Goal: Task Accomplishment & Management: Complete application form

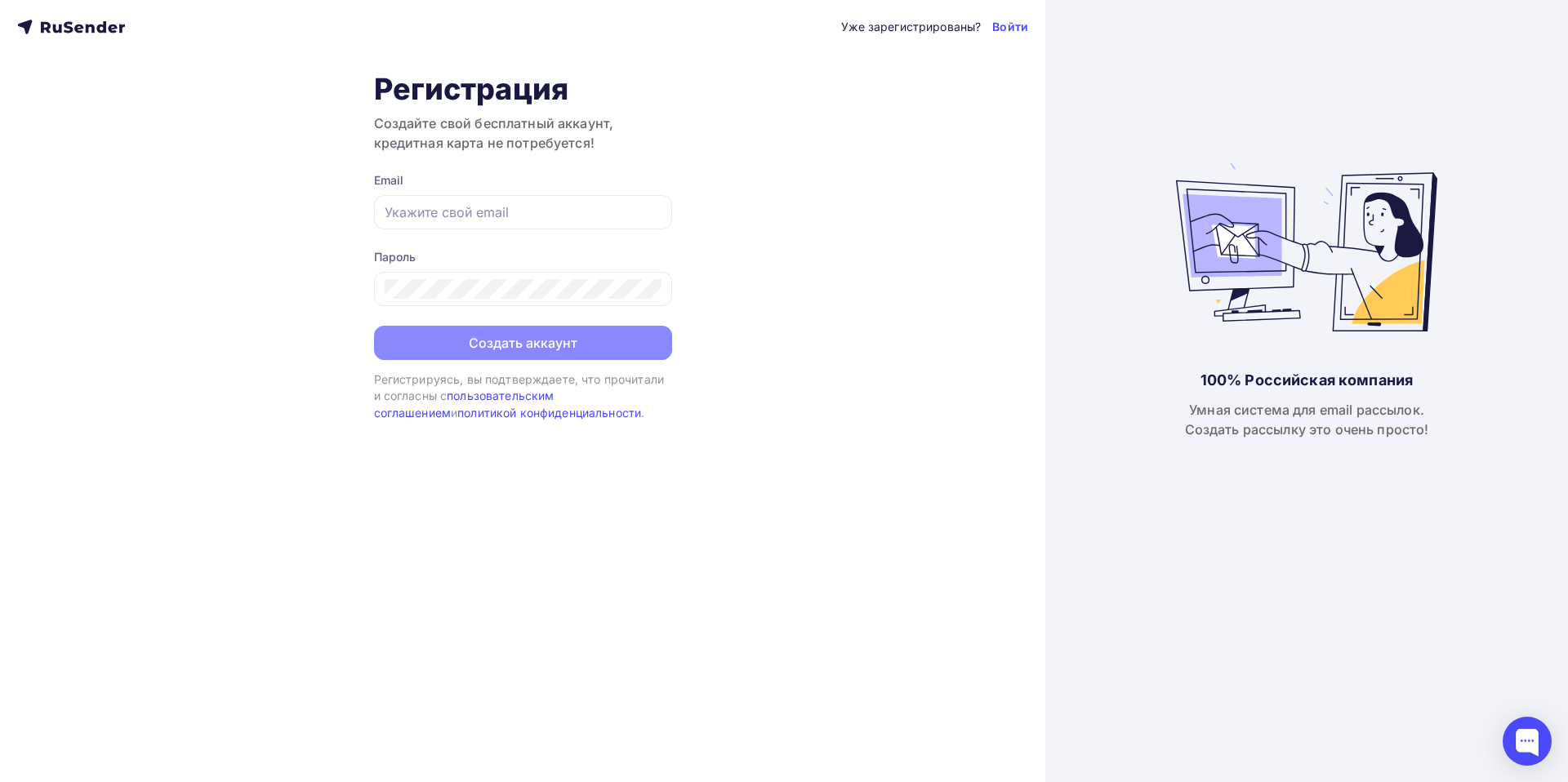
click at [500, 194] on div "Email" at bounding box center [523, 200] width 298 height 57
click at [494, 209] on input "text" at bounding box center [523, 213] width 277 height 20
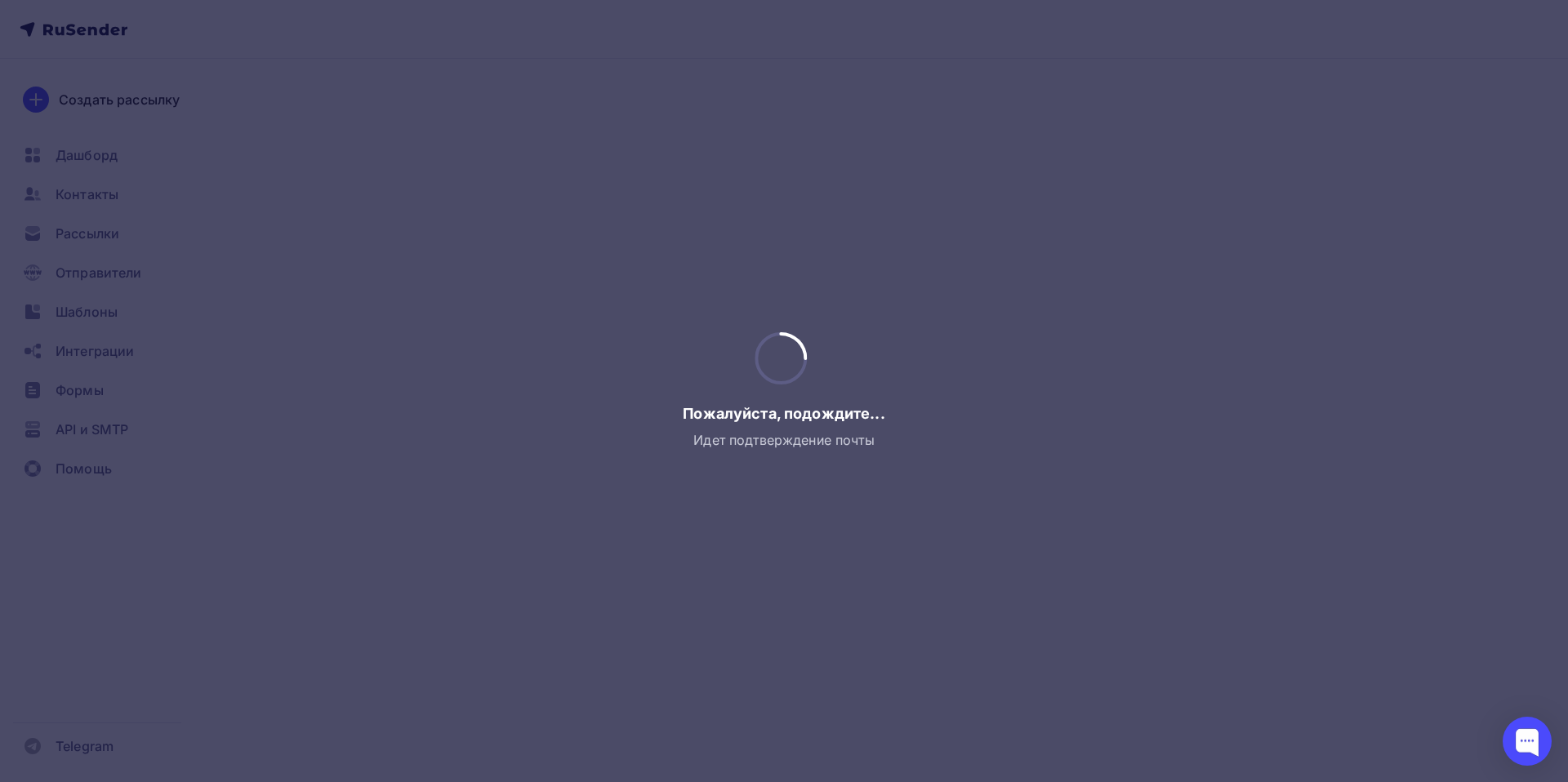
click at [557, 350] on div at bounding box center [784, 391] width 1568 height 782
click at [294, 158] on div at bounding box center [784, 391] width 1568 height 782
